Goal: Task Accomplishment & Management: Use online tool/utility

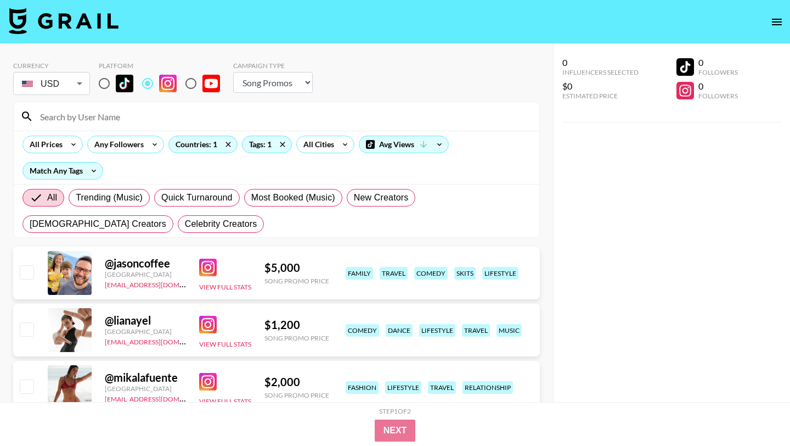
select select "Song"
click at [146, 81] on input "radio" at bounding box center [147, 83] width 23 height 23
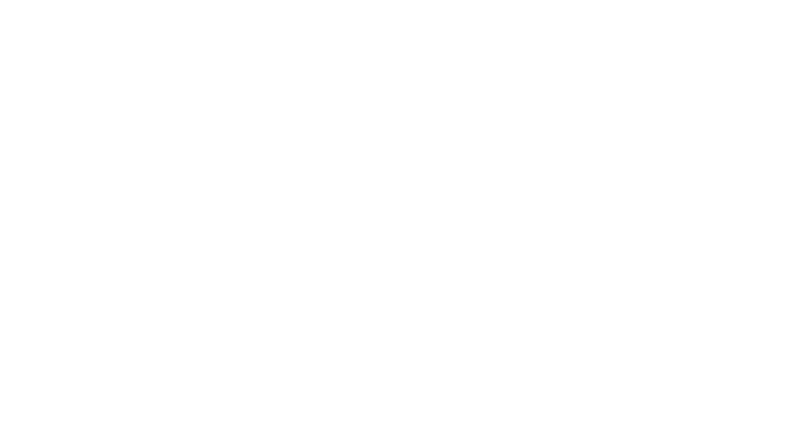
select select "Song"
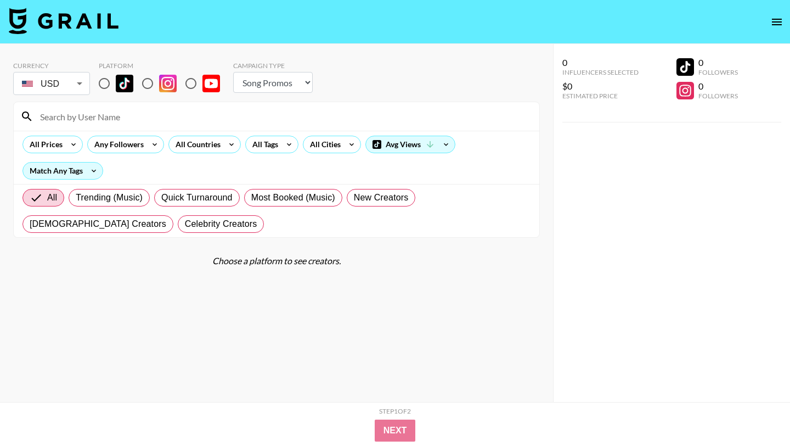
click at [145, 82] on input "radio" at bounding box center [147, 83] width 23 height 23
radio input "true"
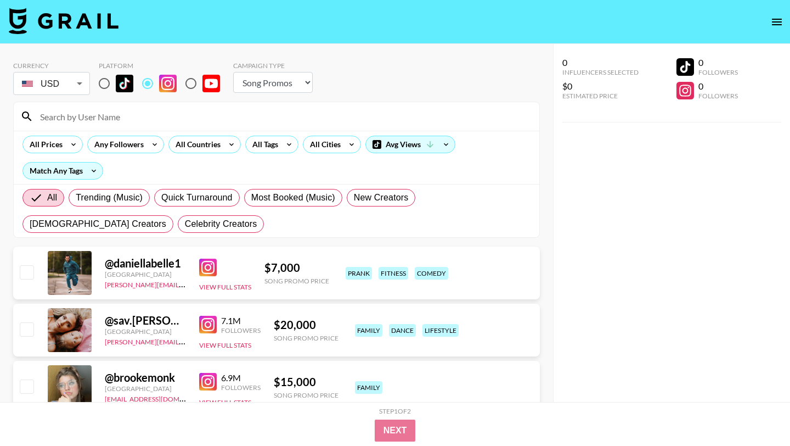
click at [126, 112] on input at bounding box center [282, 117] width 499 height 18
paste input "@zeliha_clark"
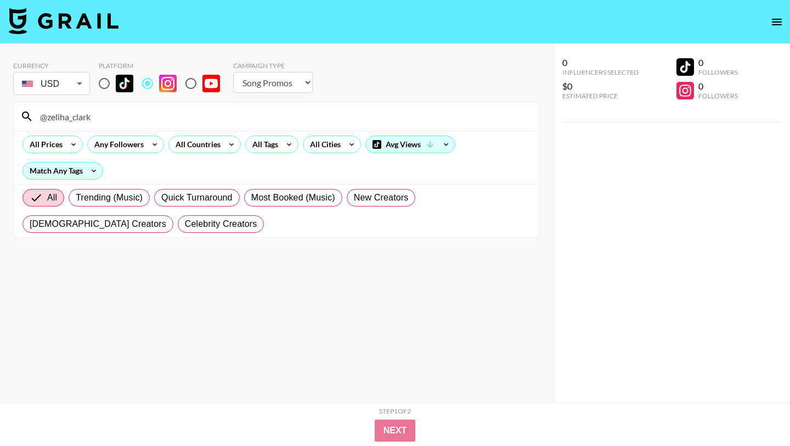
click at [47, 118] on input "@zeliha_clark" at bounding box center [282, 117] width 499 height 18
click at [98, 116] on input "zeliha_clark" at bounding box center [282, 117] width 499 height 18
click at [226, 116] on input "zeliha_clark" at bounding box center [282, 117] width 499 height 18
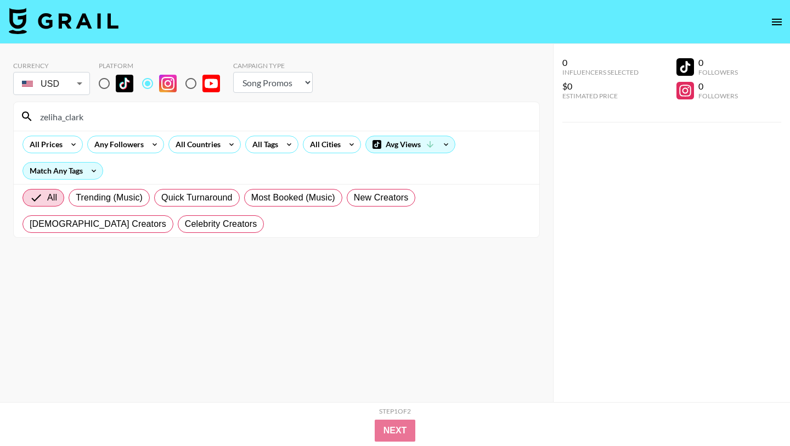
paste input "@shirl.walter"
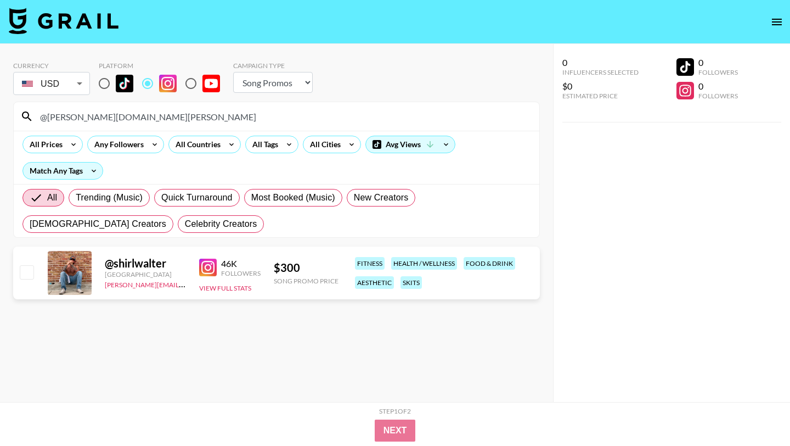
click at [230, 116] on input "@shirl.walter" at bounding box center [282, 117] width 499 height 18
paste input "latenightswithsara"
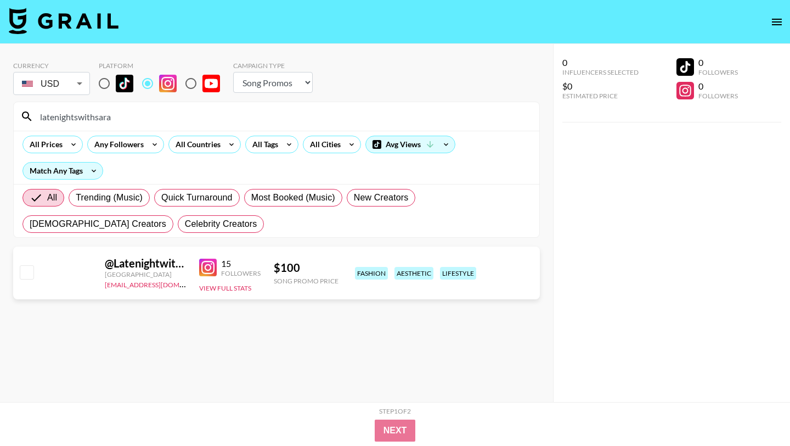
type input "latenightswithsara"
